Goal: Task Accomplishment & Management: Manage account settings

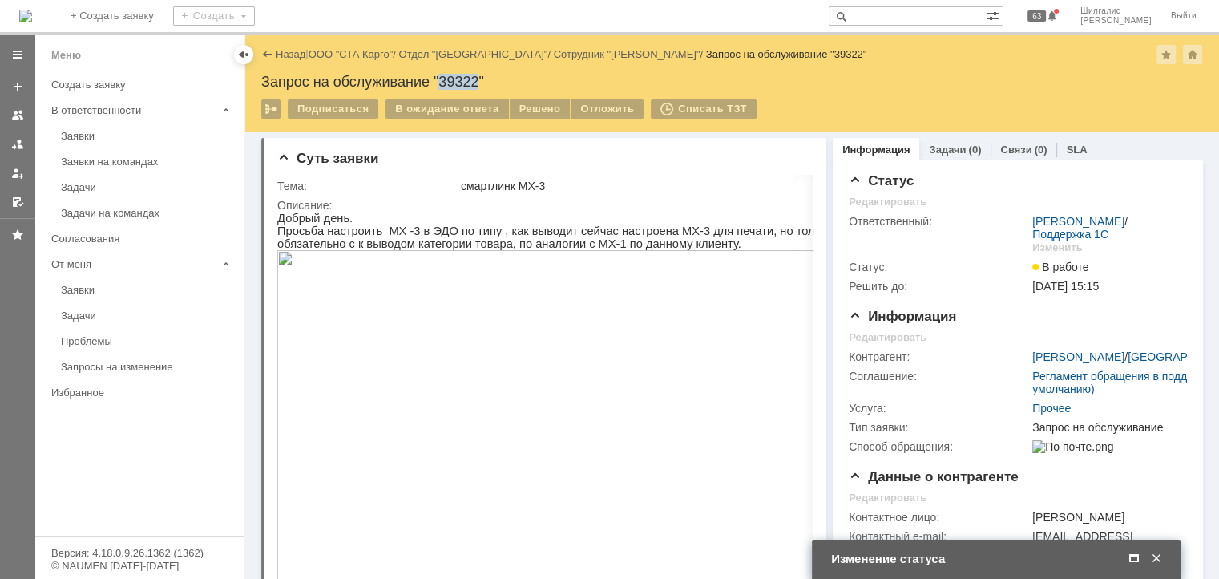
click at [349, 55] on link "ООО "СТА Карго"" at bounding box center [351, 54] width 85 height 12
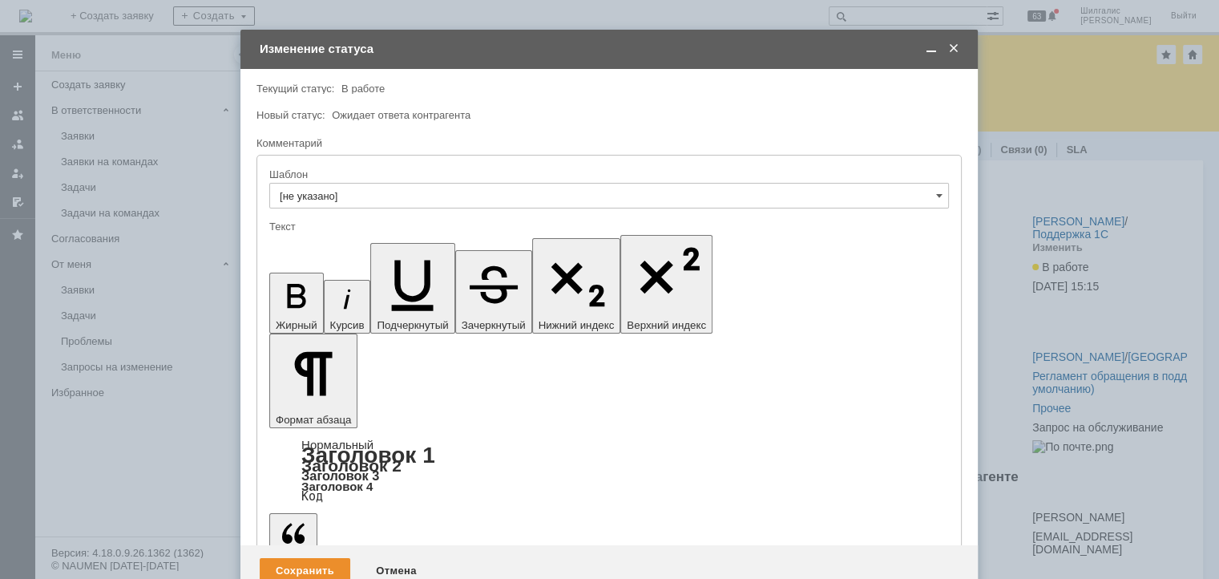
drag, startPoint x: 568, startPoint y: 4460, endPoint x: 376, endPoint y: 4610, distance: 244.4
click at [952, 46] on span at bounding box center [954, 49] width 16 height 14
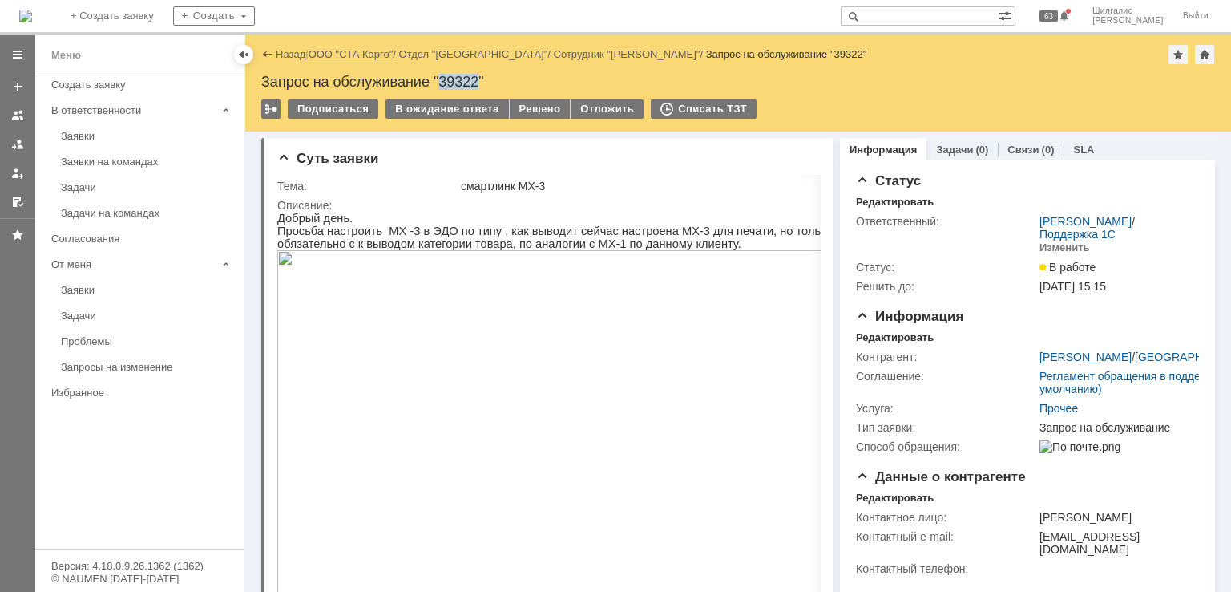
click at [359, 55] on link "ООО "СТА Карго"" at bounding box center [351, 54] width 85 height 12
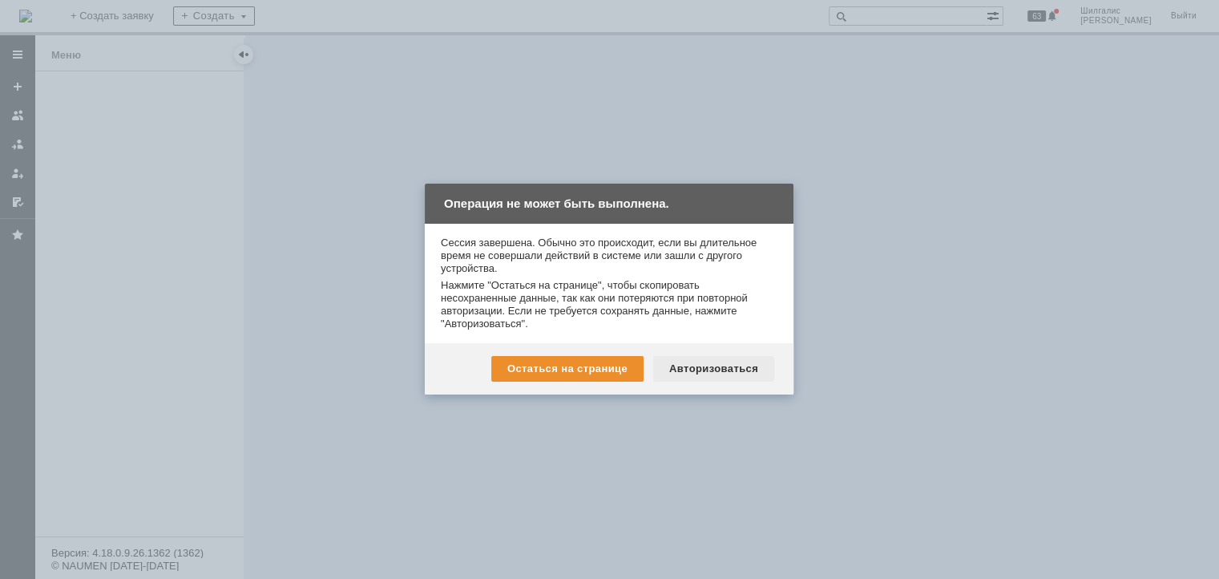
click at [725, 372] on div "Авторизоваться" at bounding box center [713, 369] width 121 height 26
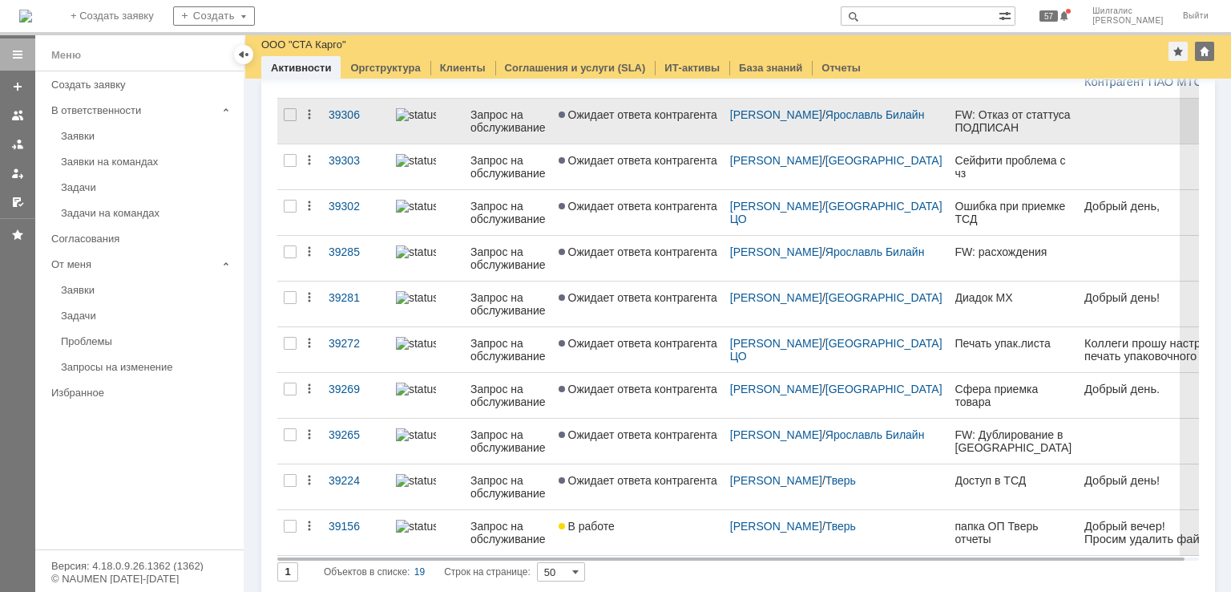
scroll to position [561, 0]
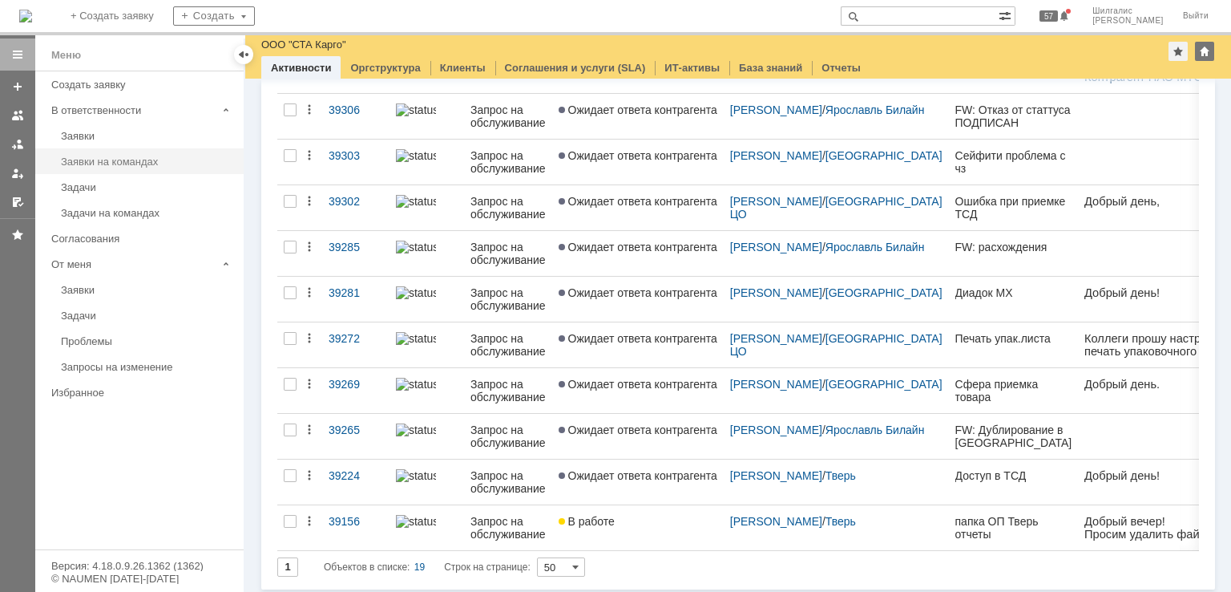
click at [120, 163] on div "Заявки на командах" at bounding box center [147, 161] width 173 height 12
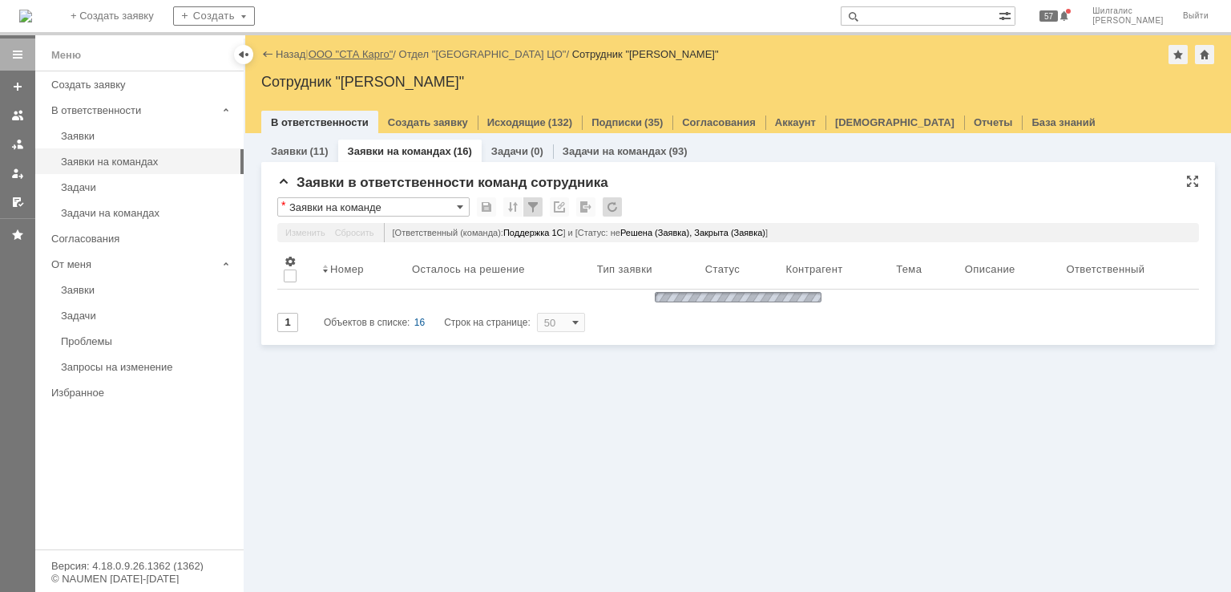
click at [337, 54] on link "ООО "СТА Карго"" at bounding box center [351, 54] width 85 height 12
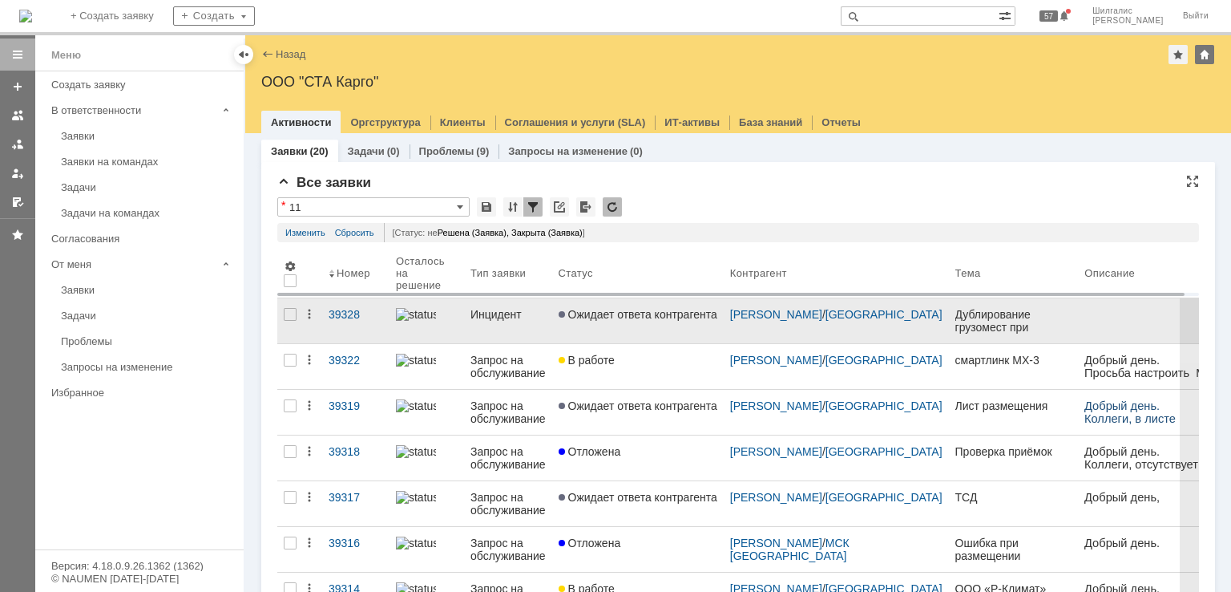
click at [653, 321] on link "Ожидает ответа контрагента" at bounding box center [638, 320] width 172 height 45
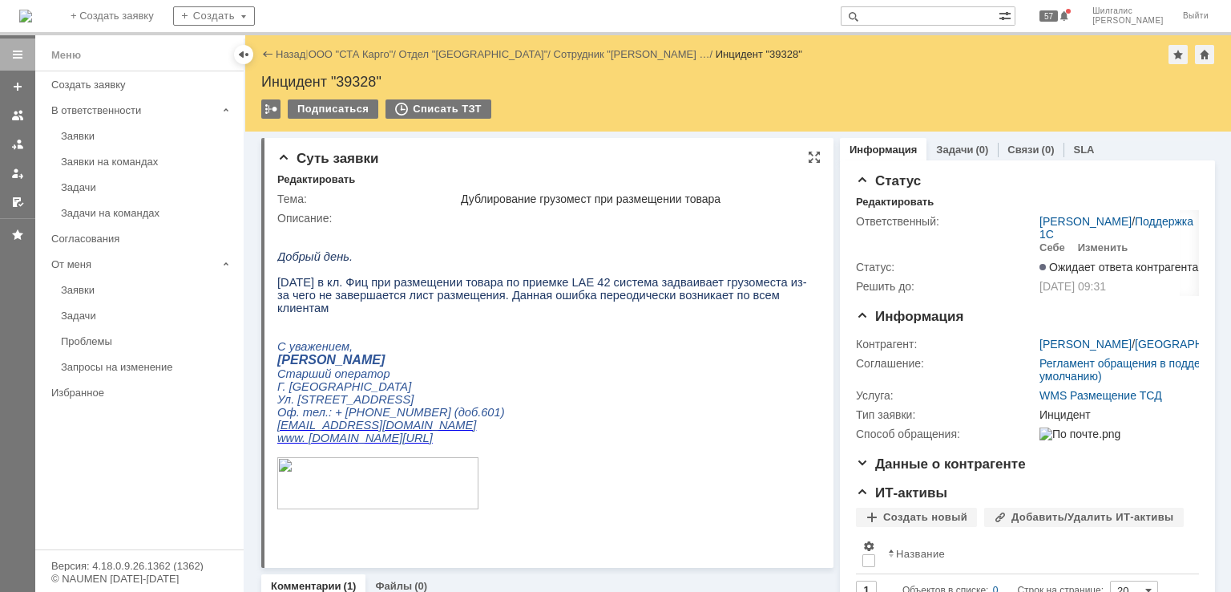
click at [547, 151] on div "Суть заявки" at bounding box center [548, 159] width 543 height 16
click at [349, 51] on link "ООО "СТА Карго"" at bounding box center [351, 54] width 85 height 12
